Goal: Use online tool/utility: Utilize a website feature to perform a specific function

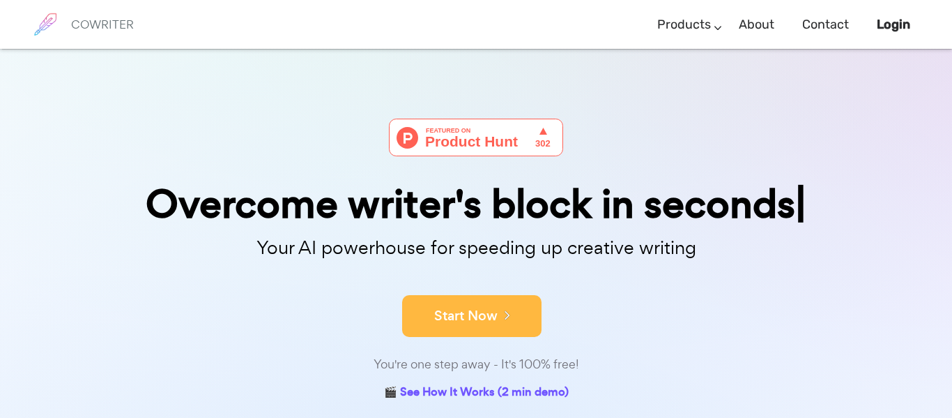
click at [478, 303] on button "Start Now" at bounding box center [471, 316] width 139 height 42
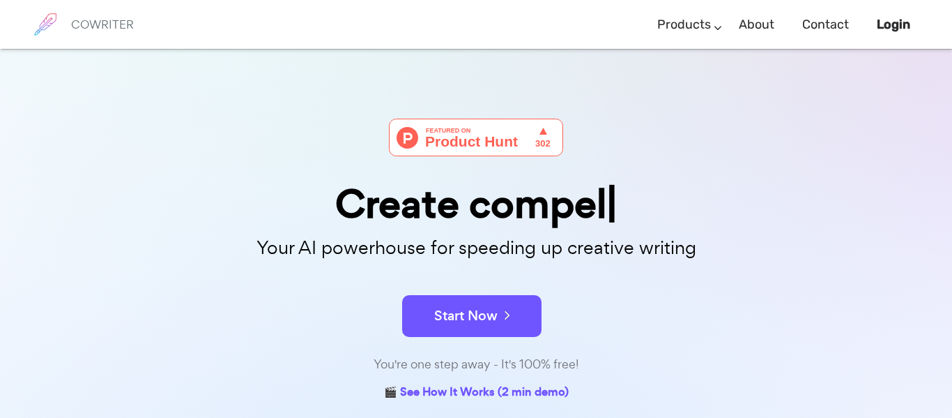
click at [491, 140] on img at bounding box center [476, 138] width 174 height 38
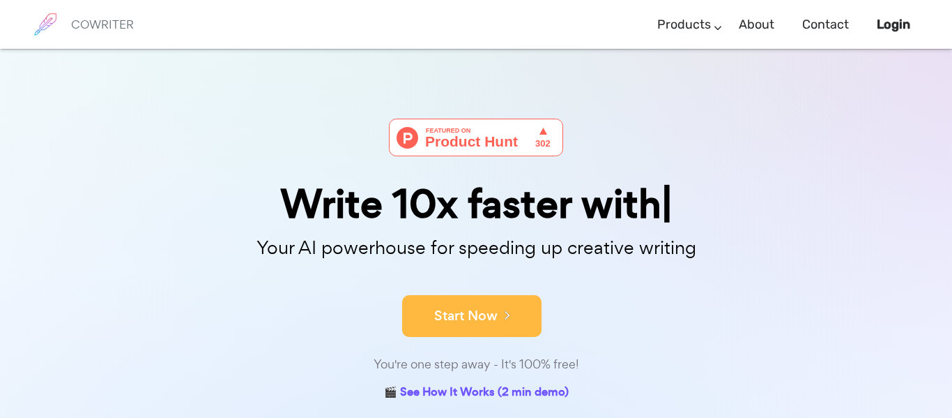
click at [450, 320] on button "Start Now" at bounding box center [471, 316] width 139 height 42
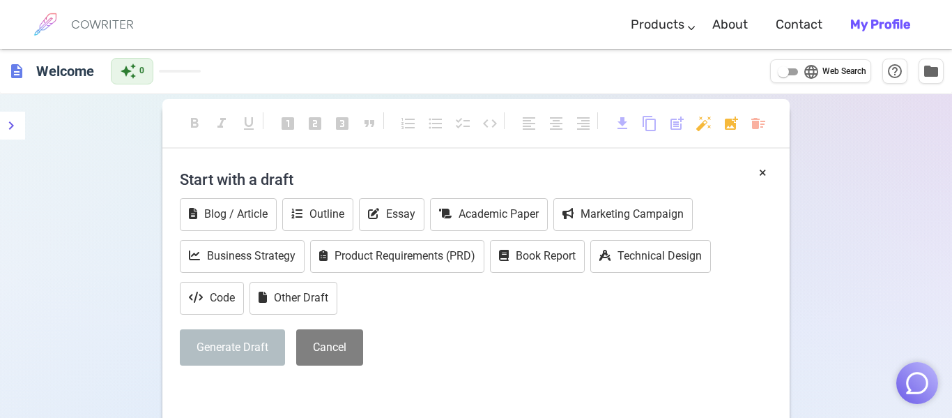
click at [539, 116] on div "format_bold format_italic format_underlined looks_one looks_two looks_3 format_…" at bounding box center [475, 130] width 627 height 37
click at [371, 116] on span "format_quote" at bounding box center [369, 123] width 17 height 17
click at [407, 206] on button "Essay" at bounding box center [392, 214] width 66 height 33
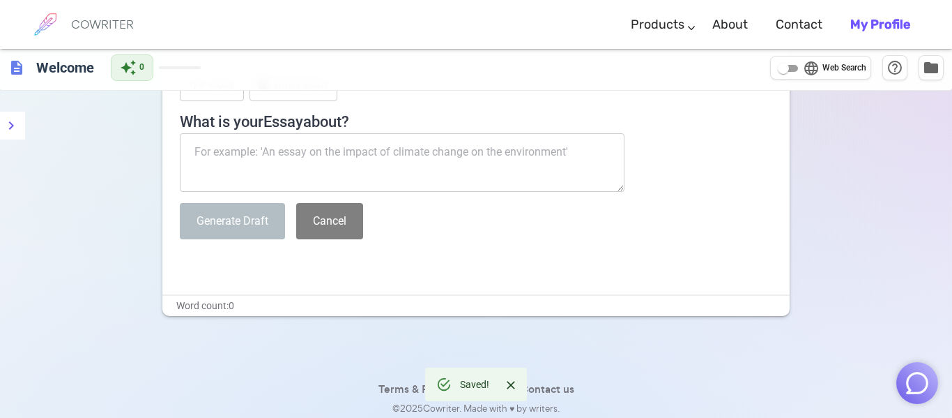
scroll to position [218, 0]
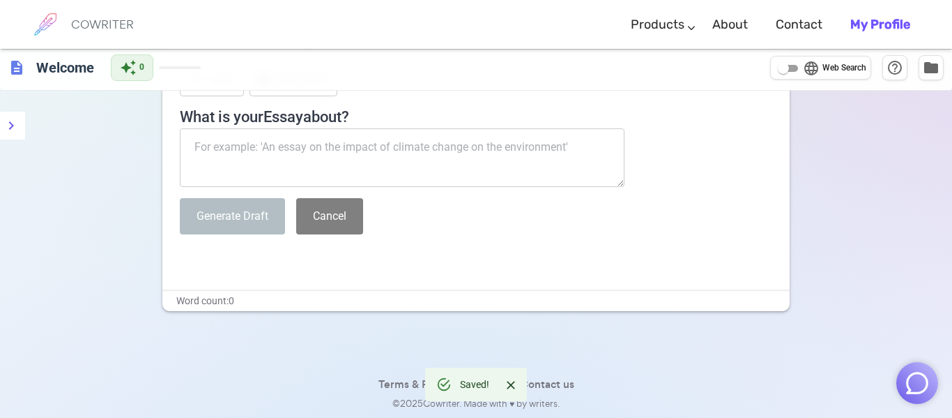
click at [405, 165] on textarea at bounding box center [402, 157] width 445 height 59
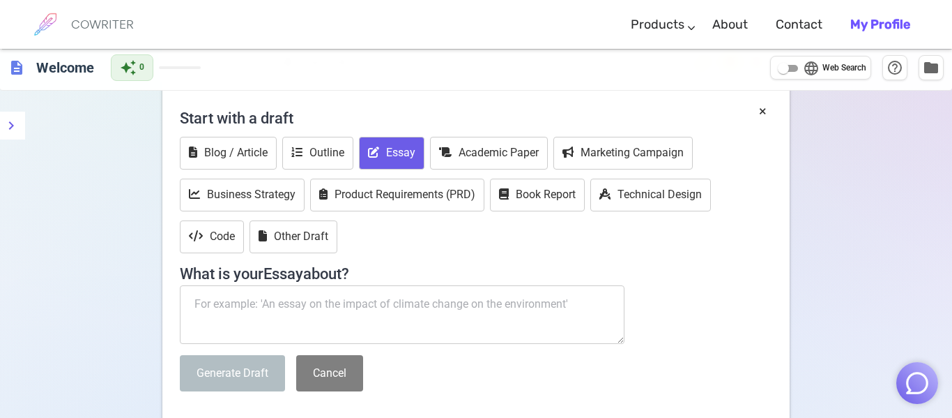
scroll to position [61, 0]
